Goal: Entertainment & Leisure: Consume media (video, audio)

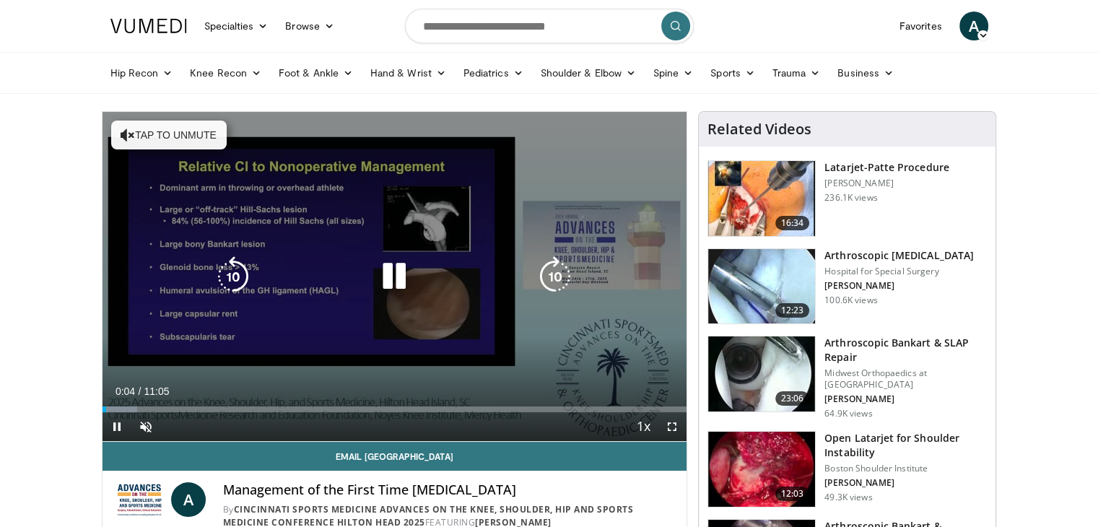
click at [396, 282] on icon "Video Player" at bounding box center [394, 276] width 40 height 40
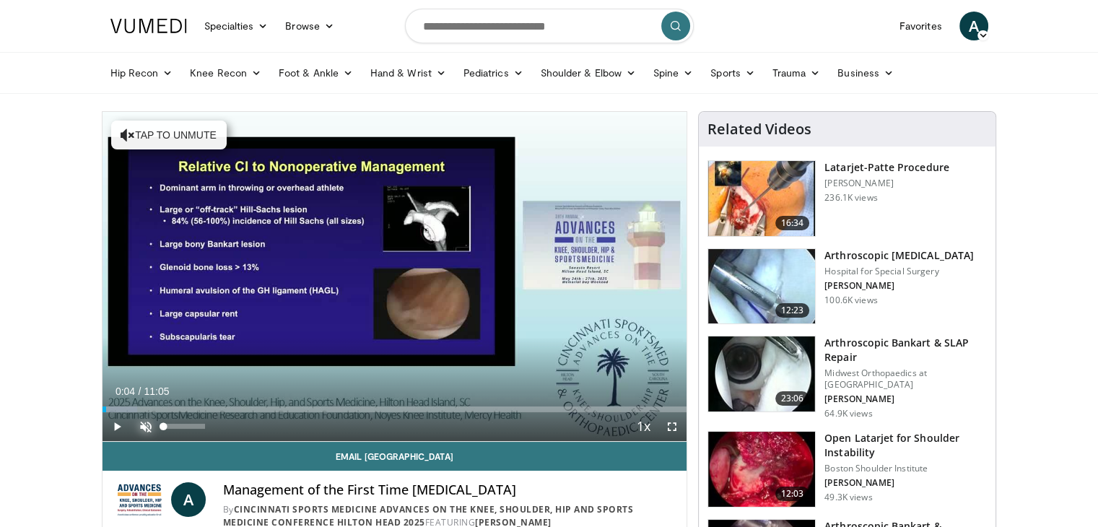
click at [144, 422] on span "Video Player" at bounding box center [145, 426] width 29 height 29
click at [116, 424] on span "Video Player" at bounding box center [117, 426] width 29 height 29
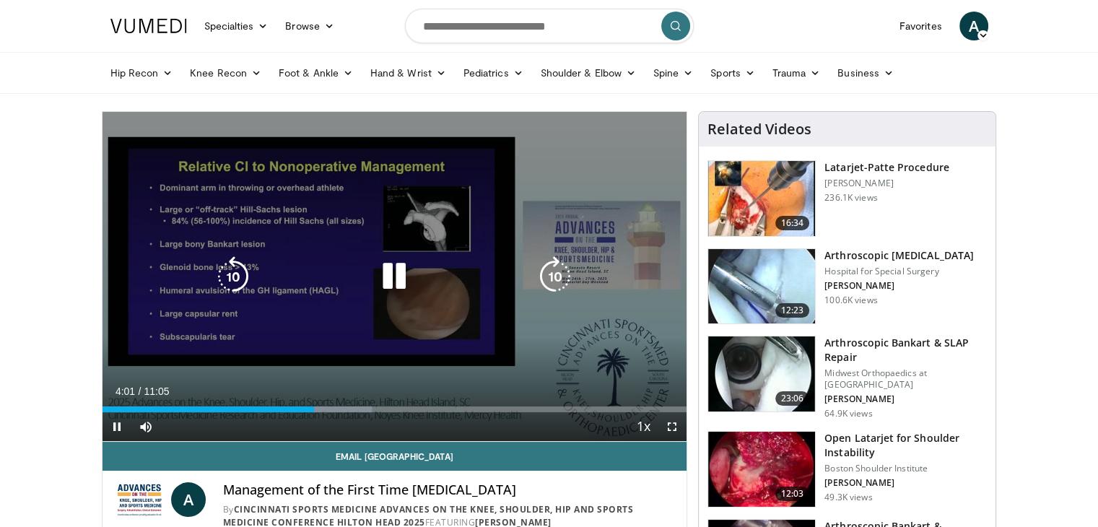
click at [388, 282] on icon "Video Player" at bounding box center [394, 276] width 40 height 40
click at [387, 274] on icon "Video Player" at bounding box center [394, 276] width 40 height 40
